Goal: Transaction & Acquisition: Purchase product/service

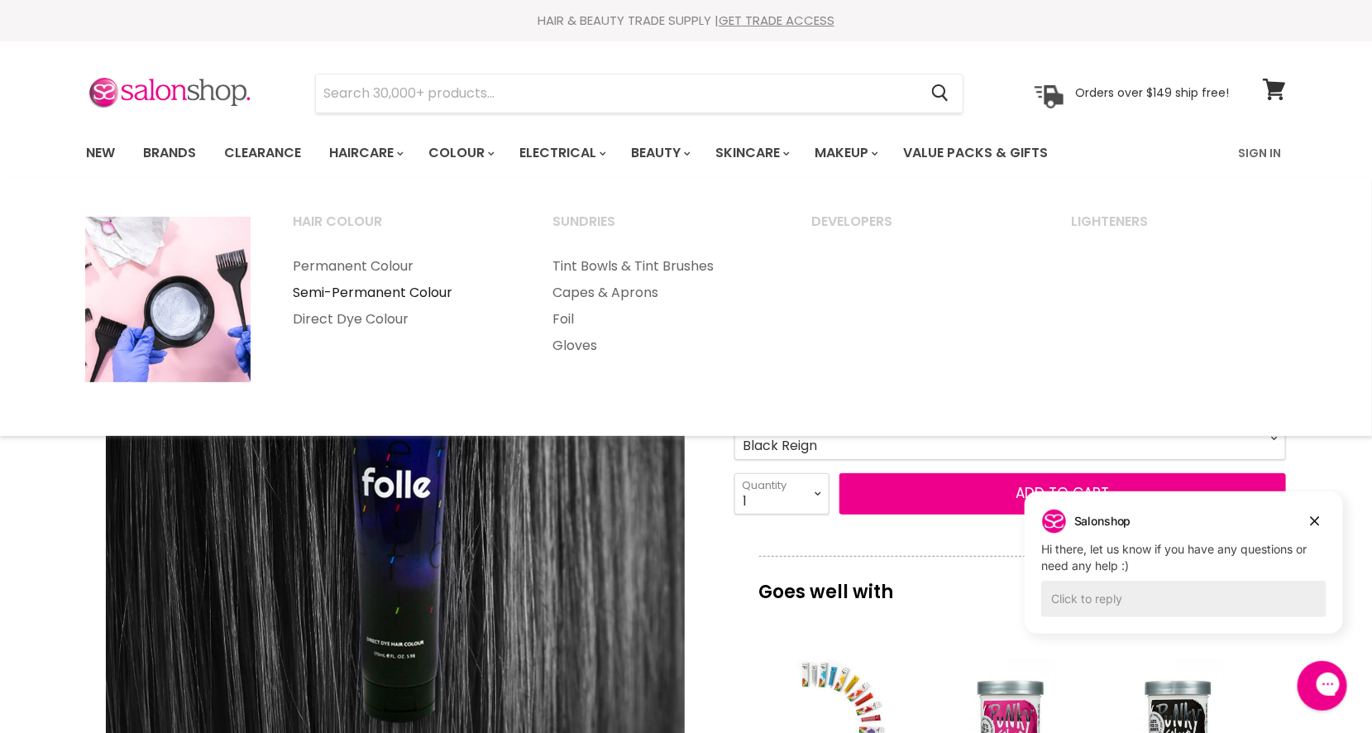
click at [401, 286] on link "Semi-Permanent Colour" at bounding box center [401, 293] width 256 height 26
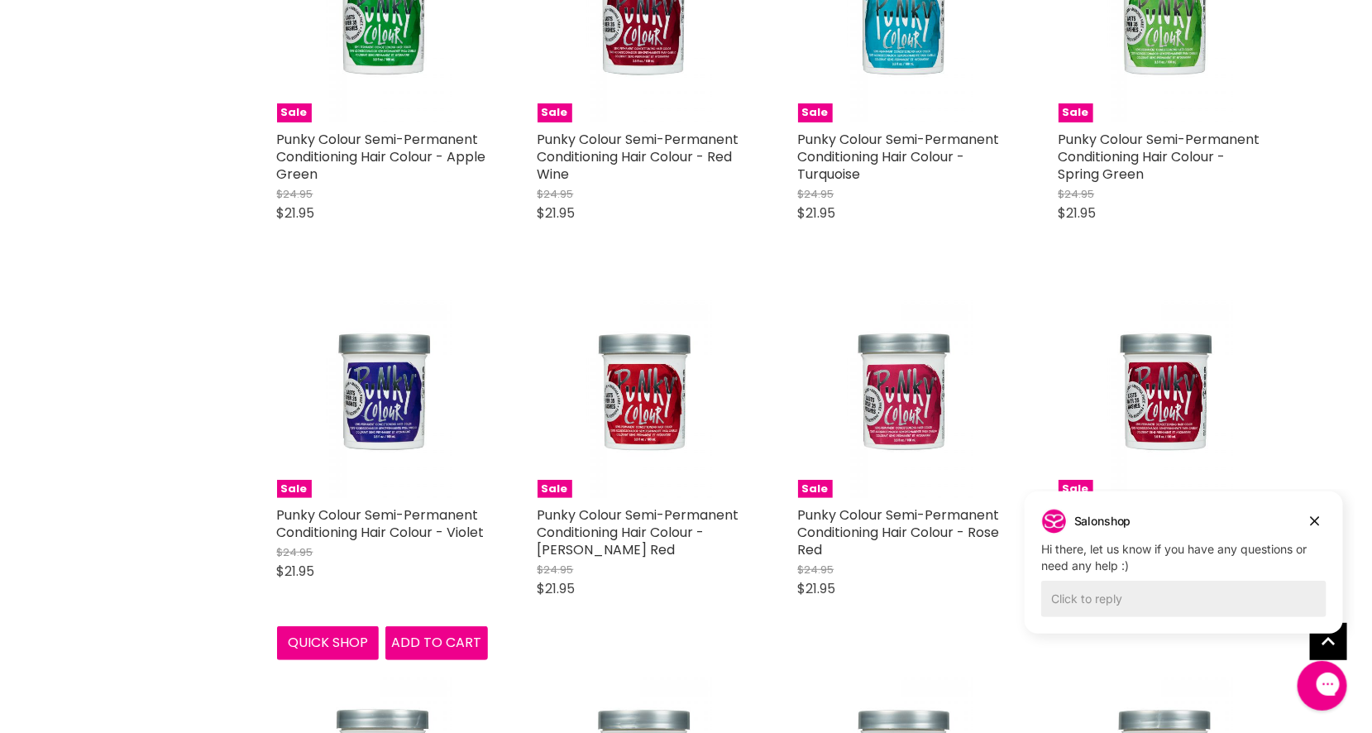
scroll to position [2895, 0]
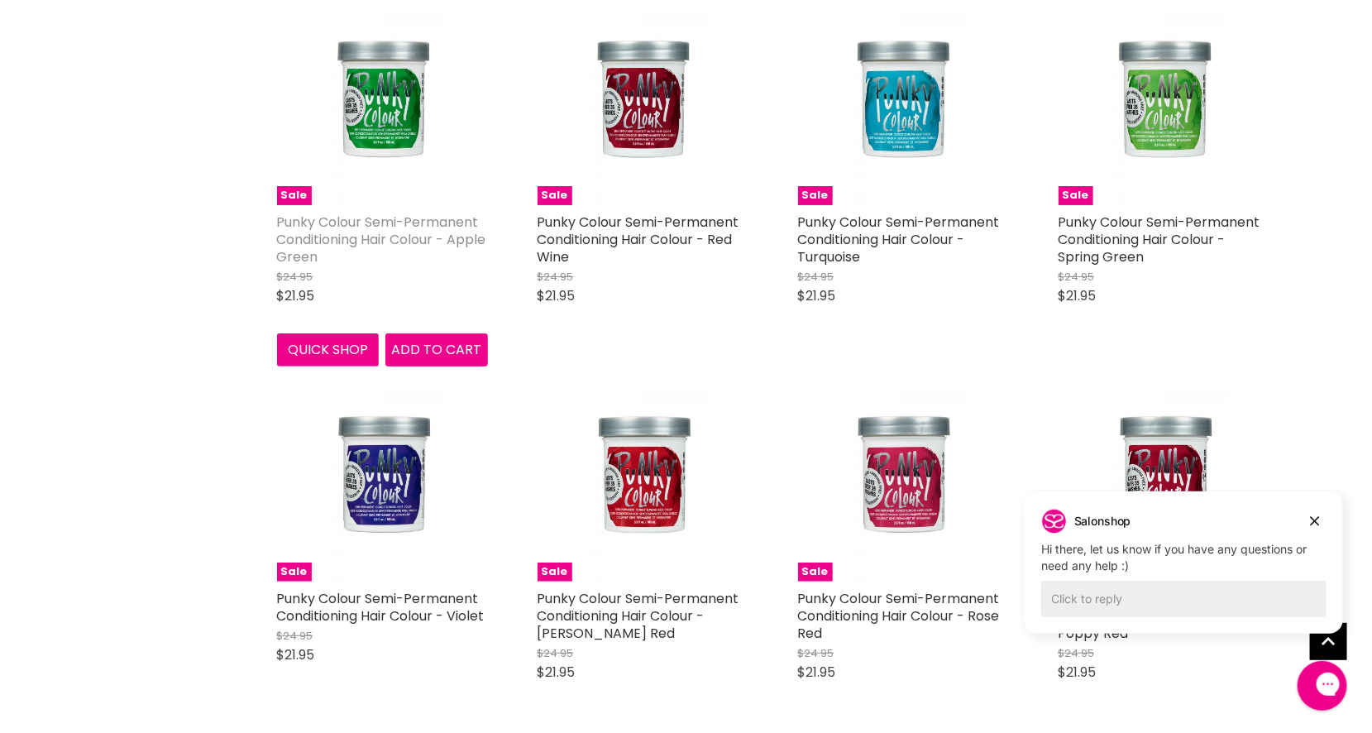
drag, startPoint x: 380, startPoint y: 192, endPoint x: 361, endPoint y: 221, distance: 34.6
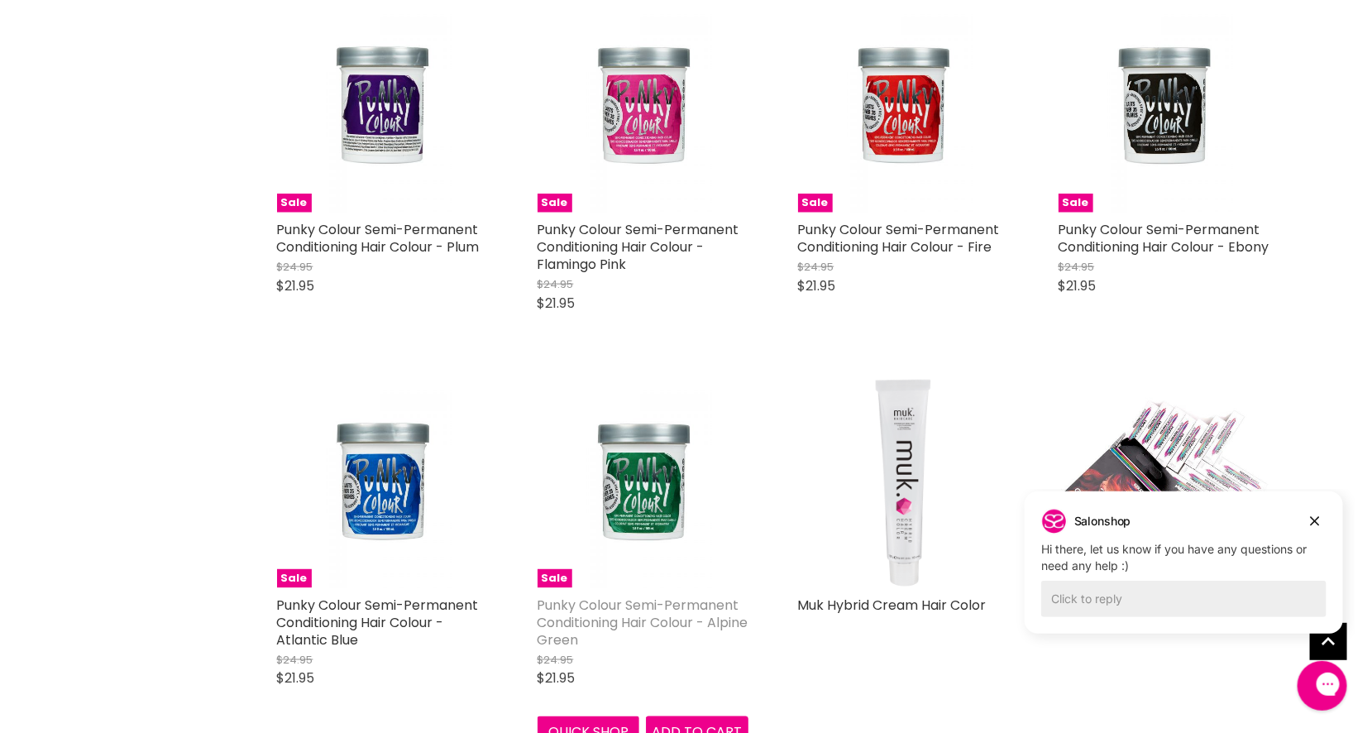
scroll to position [3556, 0]
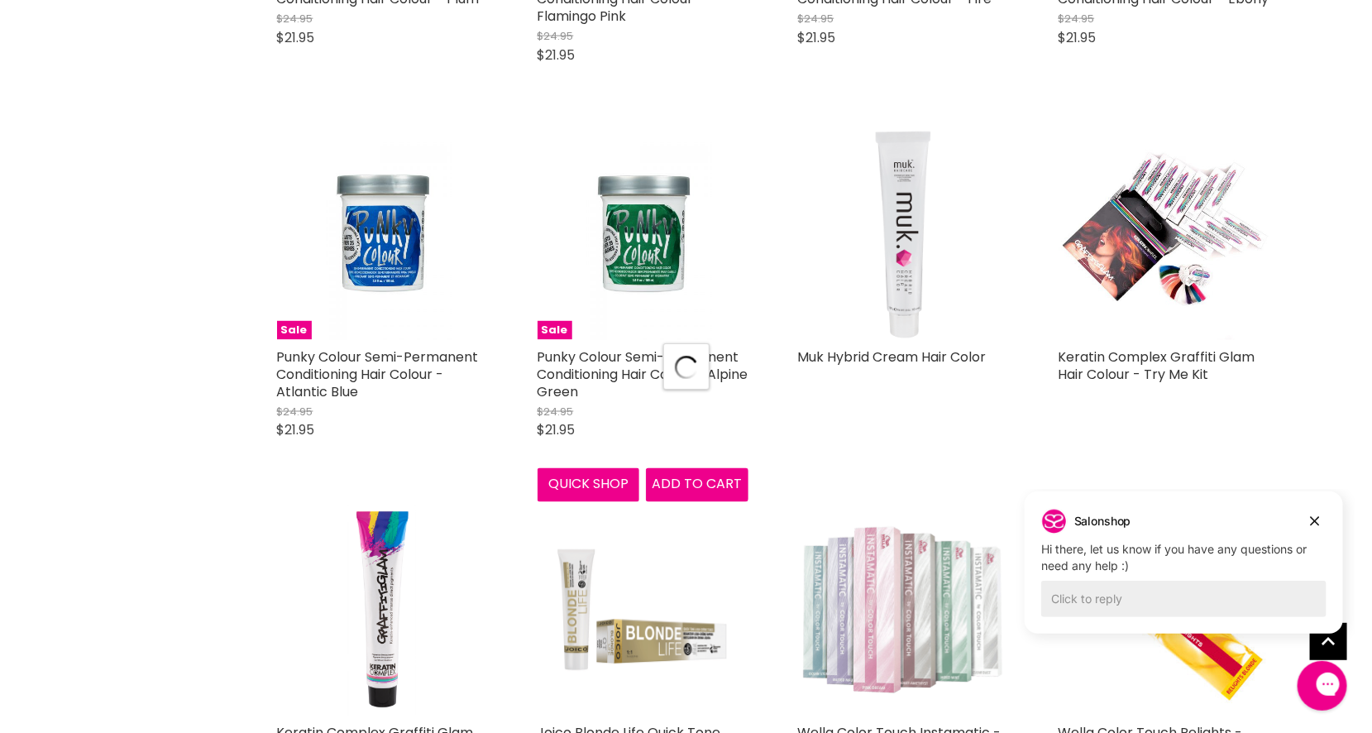
scroll to position [4053, 0]
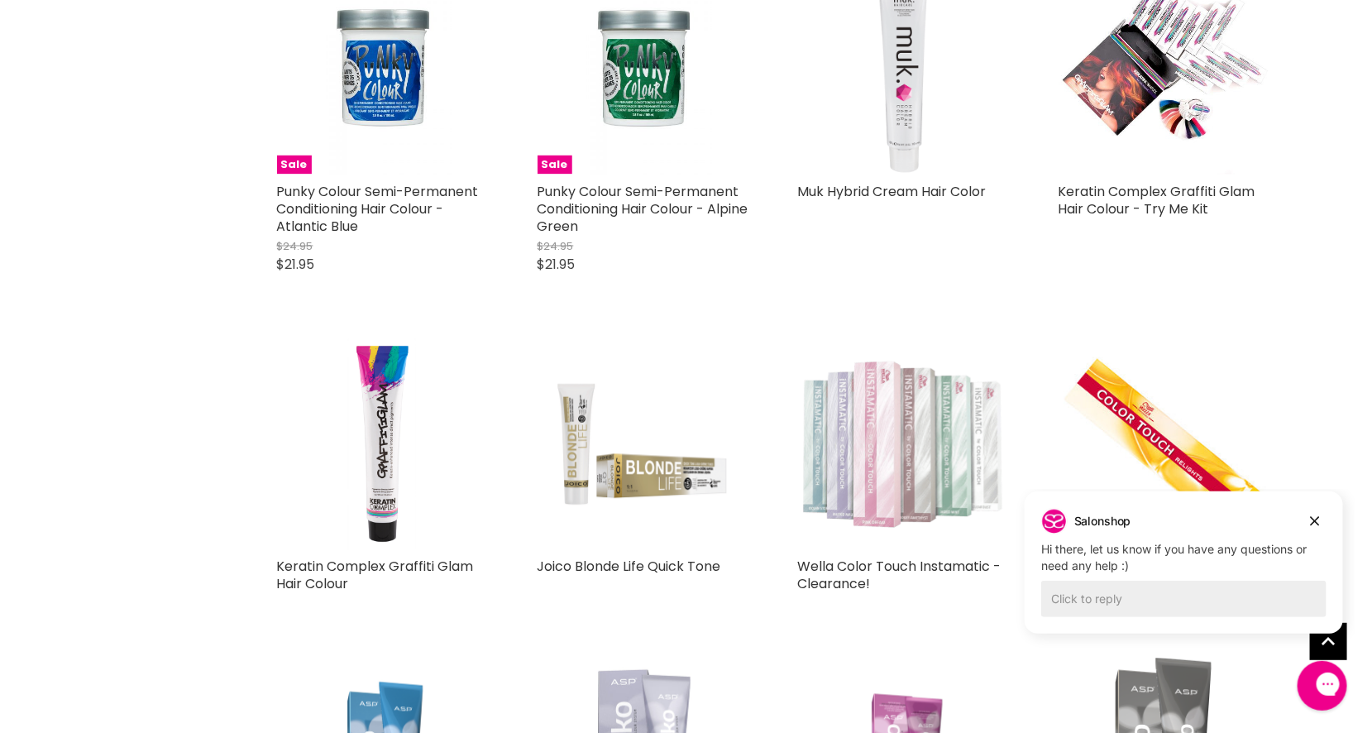
drag, startPoint x: 911, startPoint y: 540, endPoint x: 824, endPoint y: 413, distance: 154.2
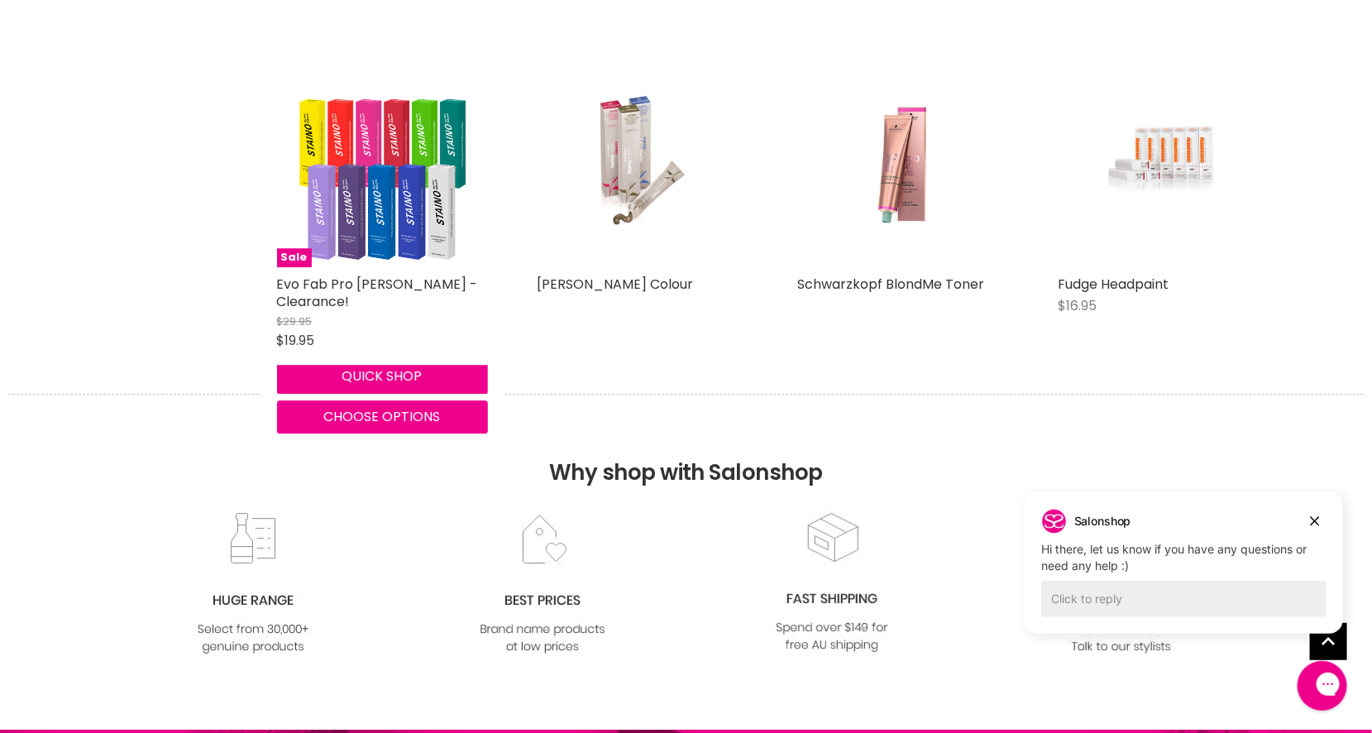
scroll to position [7775, 0]
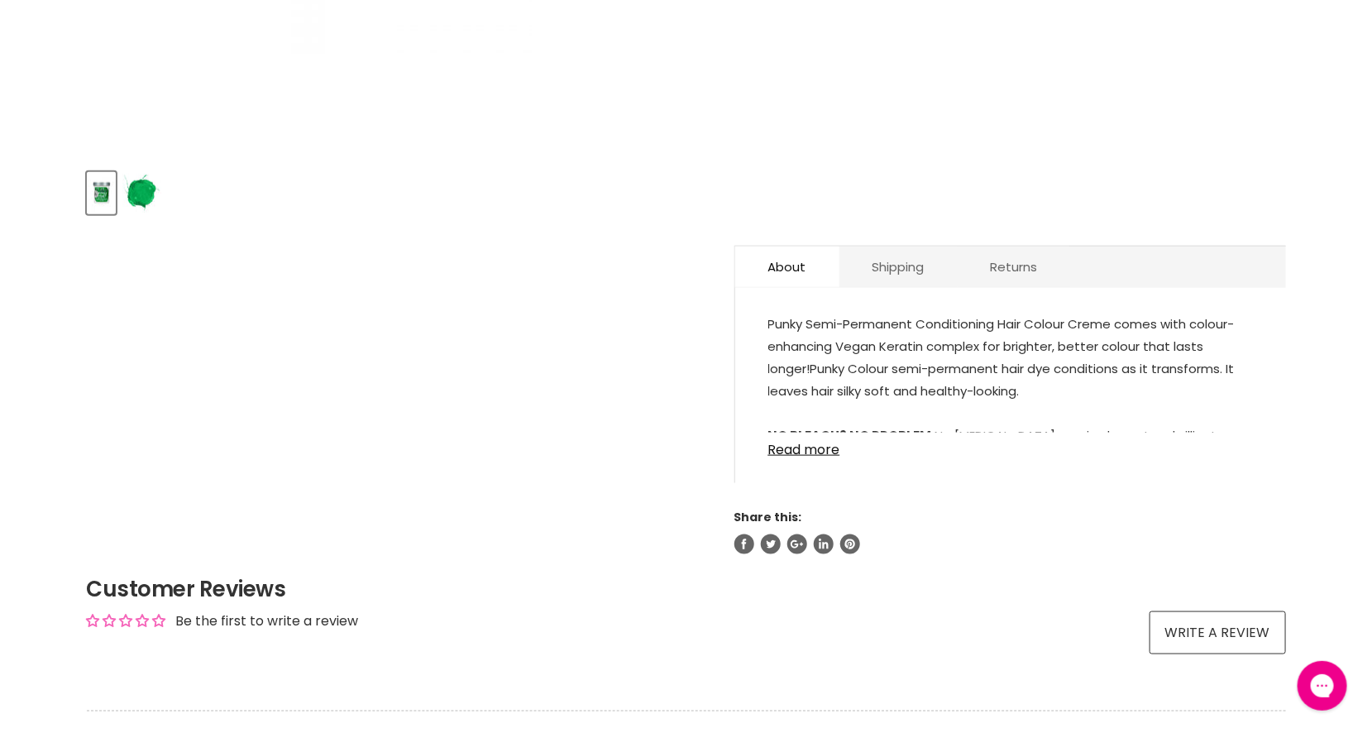
scroll to position [744, 0]
